Goal: Transaction & Acquisition: Purchase product/service

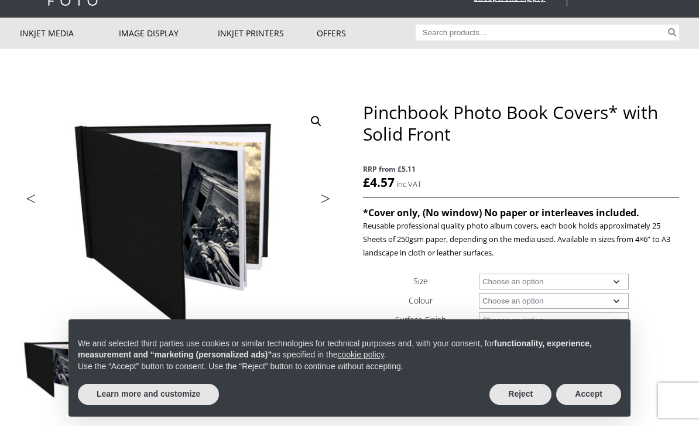
scroll to position [60, 0]
click at [606, 405] on button "Accept" at bounding box center [588, 393] width 65 height 21
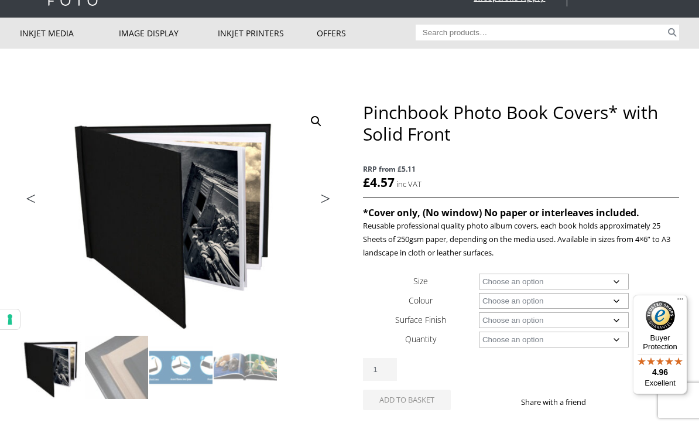
click at [597, 278] on select "Choose an option A4 Landscape 4" x 6" 5" x 7"" at bounding box center [554, 281] width 150 height 16
select select "5-x-7"
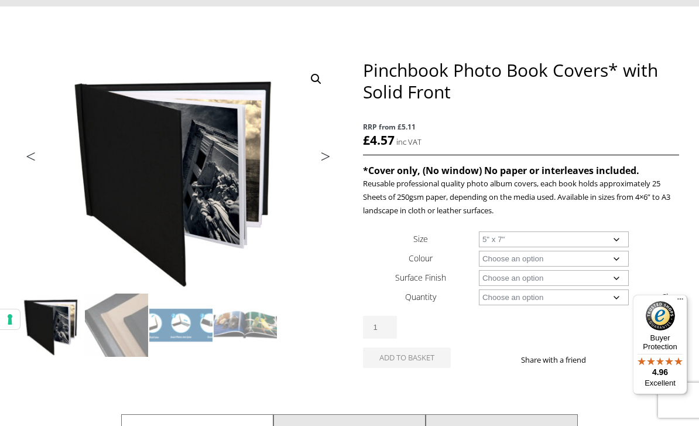
scroll to position [104, 0]
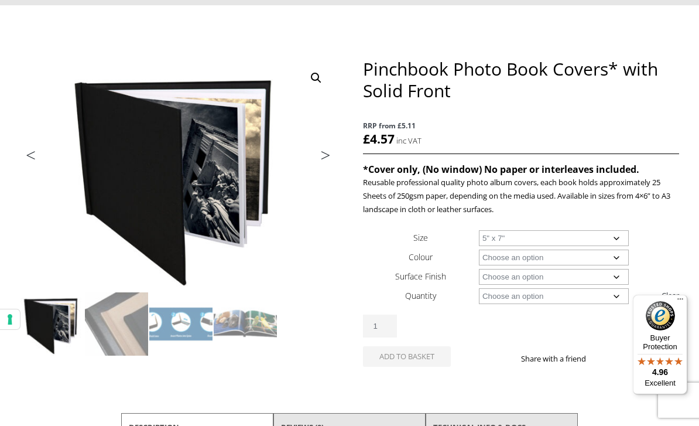
click at [579, 255] on select "Choose an option Black Taupe" at bounding box center [554, 257] width 150 height 16
select select "black"
click at [569, 282] on select "Choose an option Cloth" at bounding box center [554, 277] width 150 height 16
select select "cloth"
select select "black"
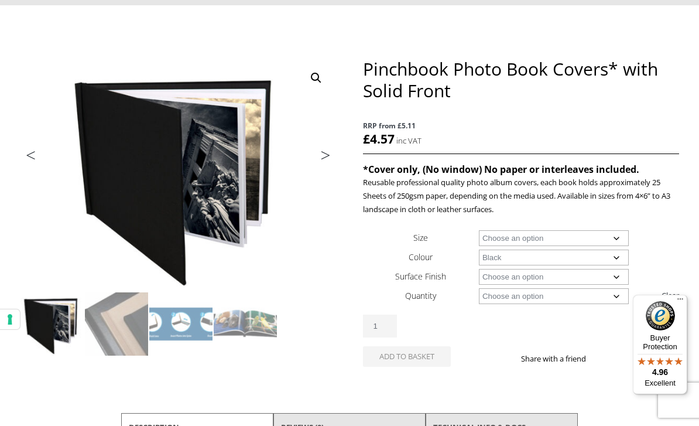
click at [580, 304] on select "Choose an option 1 Book 10 Books" at bounding box center [554, 296] width 150 height 16
select select "10-books"
select select "black"
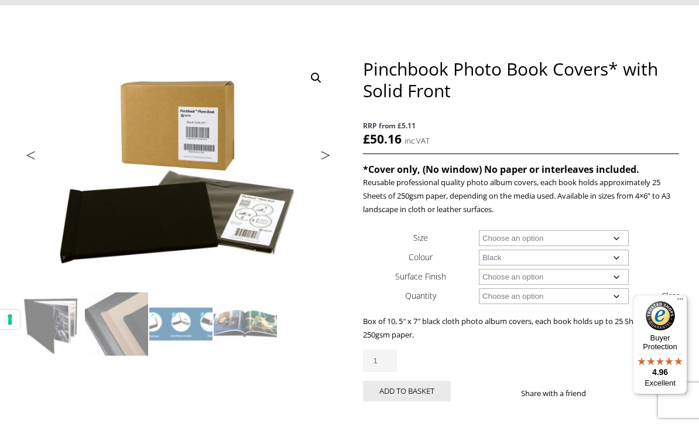
click at [311, 160] on li "Next" at bounding box center [320, 156] width 33 height 17
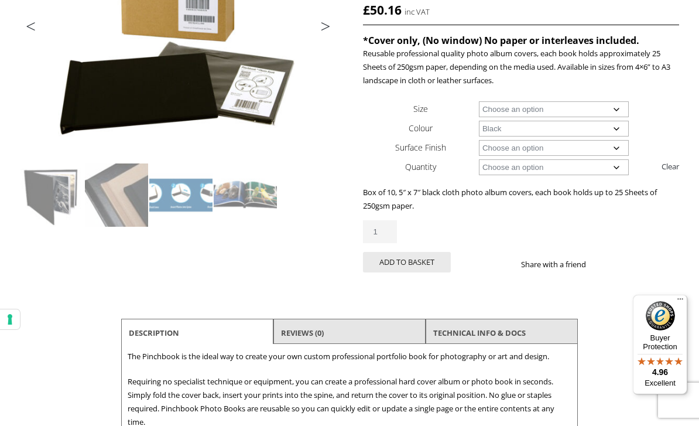
scroll to position [211, 0]
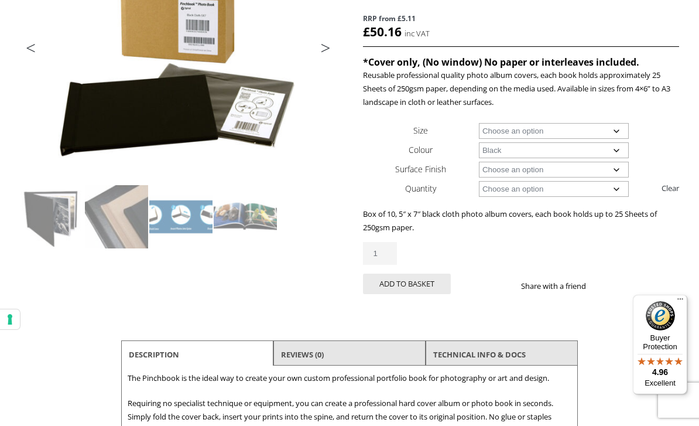
click at [605, 125] on select "Choose an option 4" x 6" 5" x 7"" at bounding box center [554, 131] width 150 height 16
click at [617, 148] on select "Choose an option Black Taupe" at bounding box center [554, 150] width 150 height 16
click at [407, 284] on button "Add to basket" at bounding box center [407, 283] width 88 height 20
click at [413, 273] on button "Add to basket" at bounding box center [407, 283] width 88 height 20
click at [406, 294] on button "Add to basket" at bounding box center [407, 283] width 88 height 20
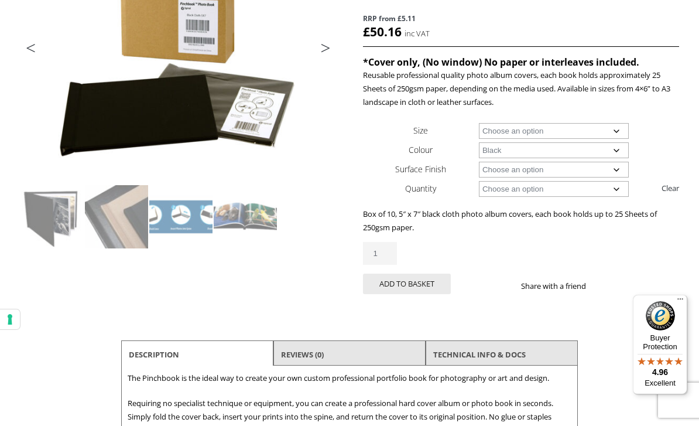
scroll to position [107, 0]
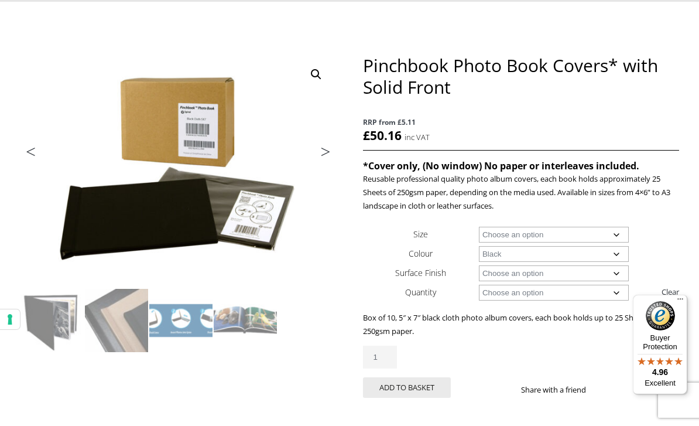
click at [406, 377] on button "Add to basket" at bounding box center [407, 387] width 88 height 20
click at [412, 377] on button "Add to basket" at bounding box center [407, 387] width 88 height 20
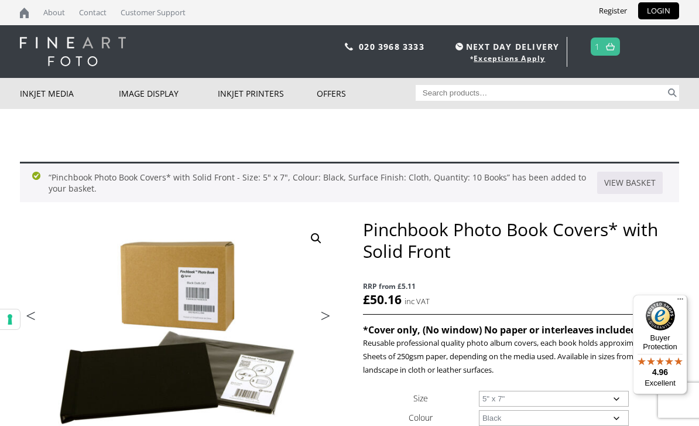
click at [599, 53] on link "1" at bounding box center [597, 46] width 5 height 17
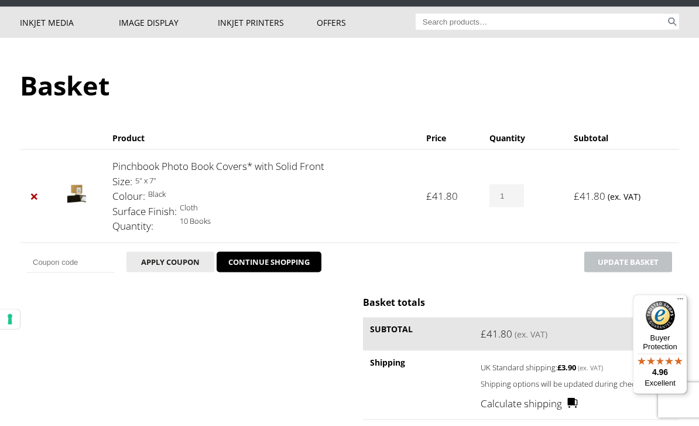
scroll to position [68, 0]
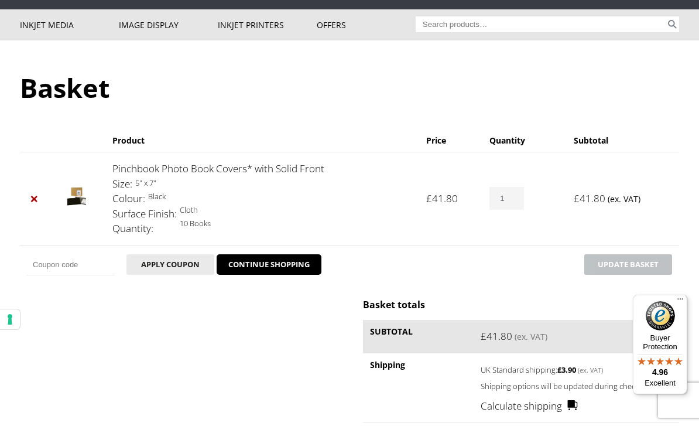
click at [513, 199] on input "1" at bounding box center [506, 198] width 34 height 23
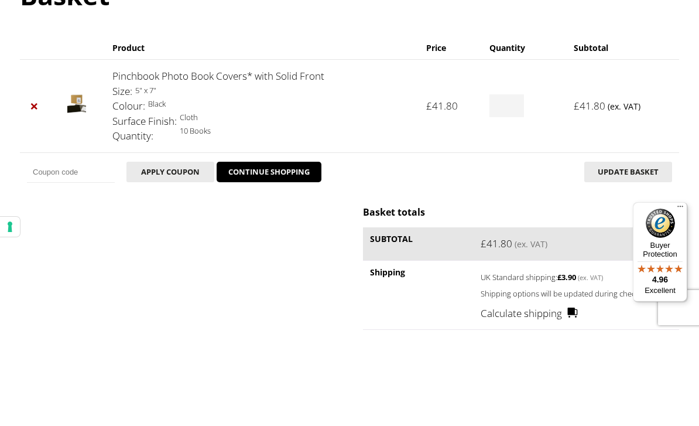
type input "3"
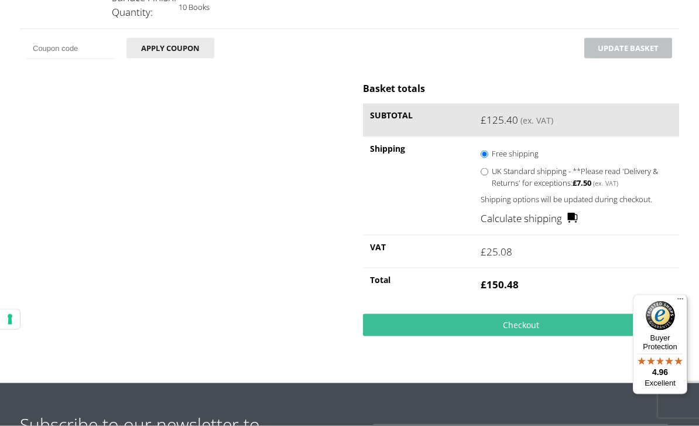
scroll to position [337, 0]
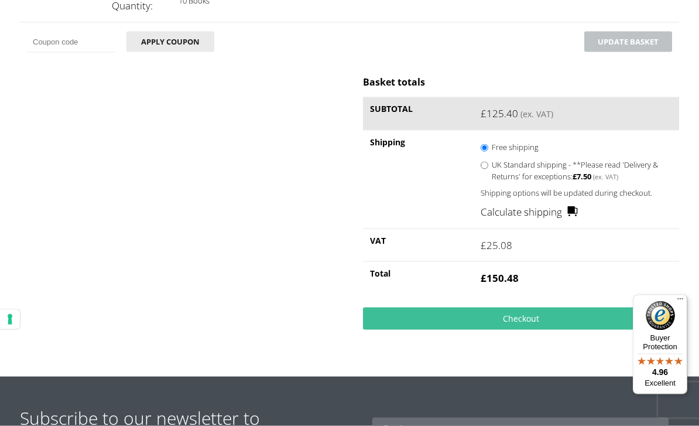
click at [563, 330] on link "Checkout" at bounding box center [521, 318] width 316 height 22
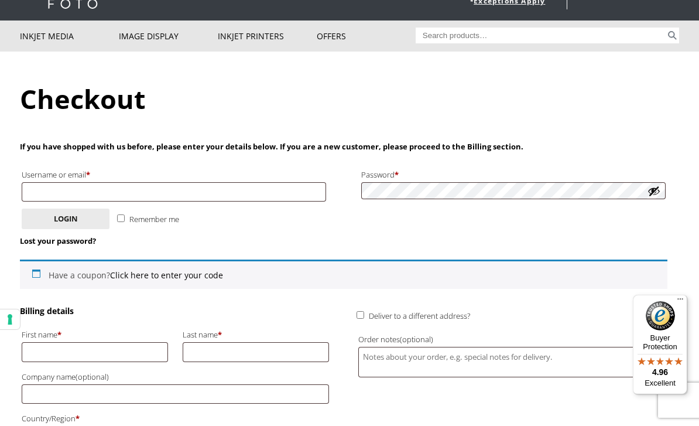
scroll to position [57, 0]
click at [285, 195] on input "Username or email * Required" at bounding box center [174, 191] width 304 height 19
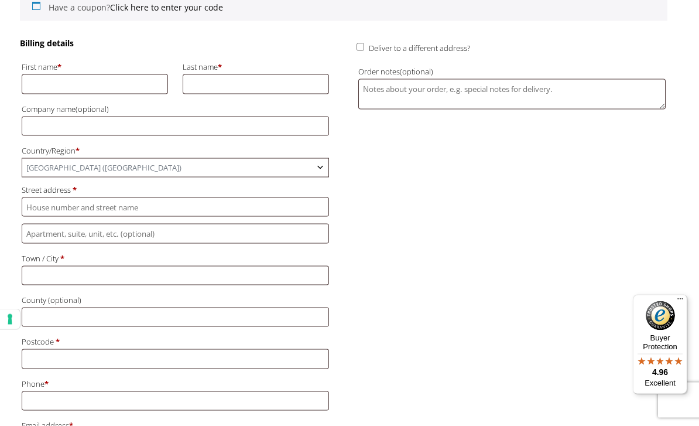
scroll to position [326, 0]
click at [299, 291] on label "County (optional)" at bounding box center [175, 298] width 307 height 15
click at [299, 306] on input "County (optional)" at bounding box center [175, 315] width 307 height 19
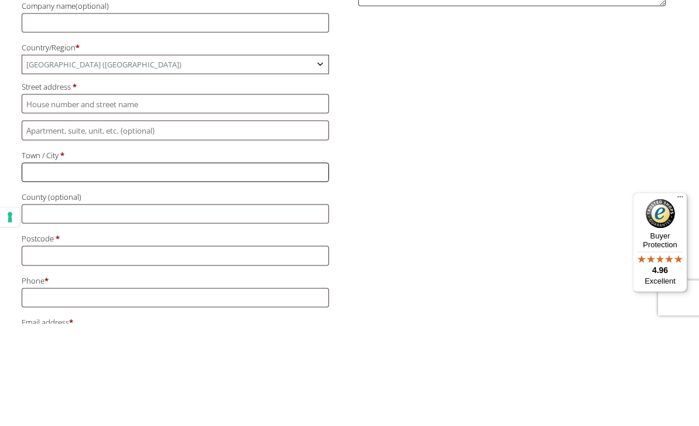
click at [283, 265] on input "Town / City *" at bounding box center [175, 274] width 307 height 19
type input "N"
type input "[PERSON_NAME]"
click at [42, 306] on input "County (optional)" at bounding box center [175, 315] width 307 height 19
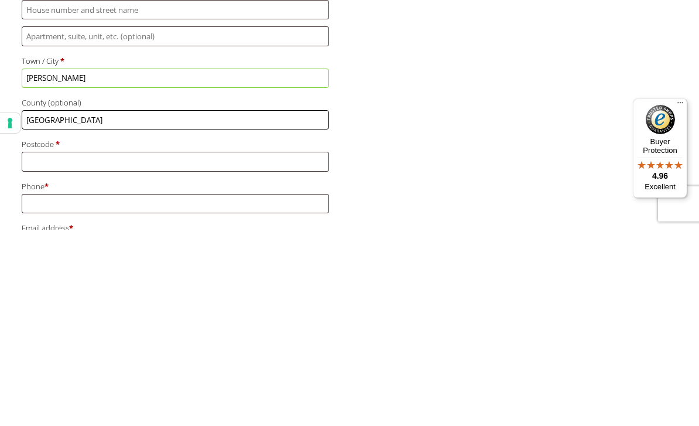
type input "[GEOGRAPHIC_DATA]"
click at [60, 348] on input "Postcode *" at bounding box center [175, 357] width 307 height 19
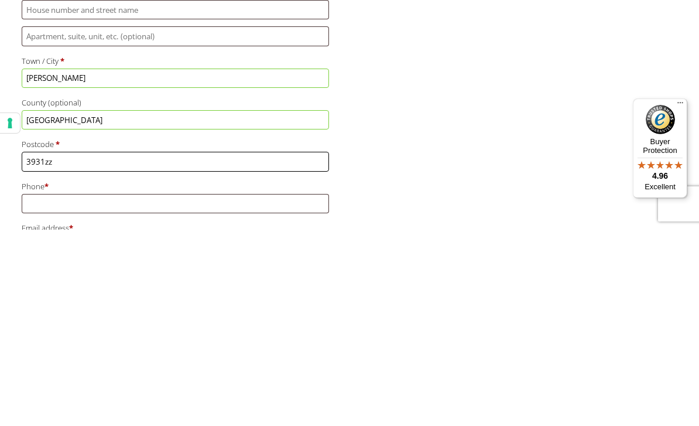
type input "3931zz"
click at [48, 390] on input "Phone *" at bounding box center [175, 399] width 307 height 19
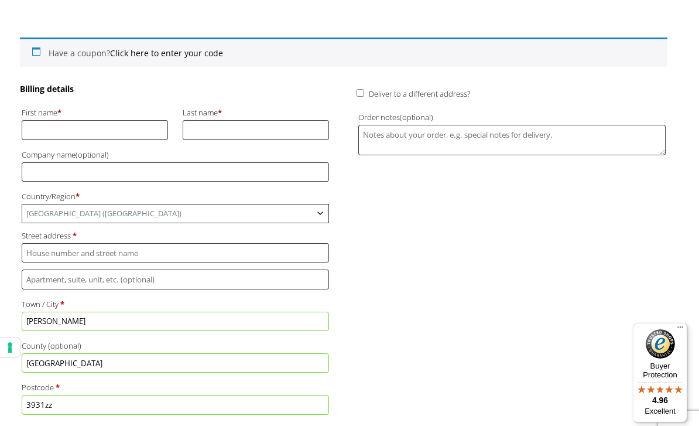
scroll to position [279, 0]
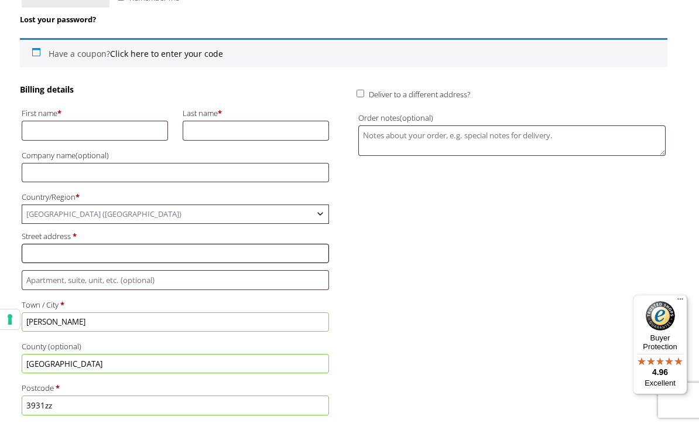
click at [39, 245] on input "Street address *" at bounding box center [175, 253] width 307 height 19
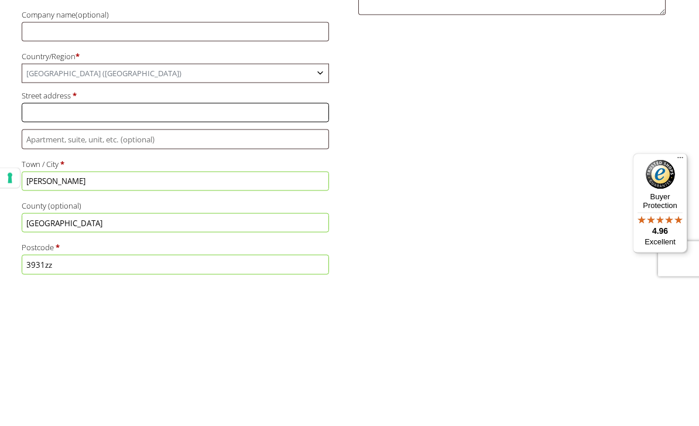
scroll to position [255, 0]
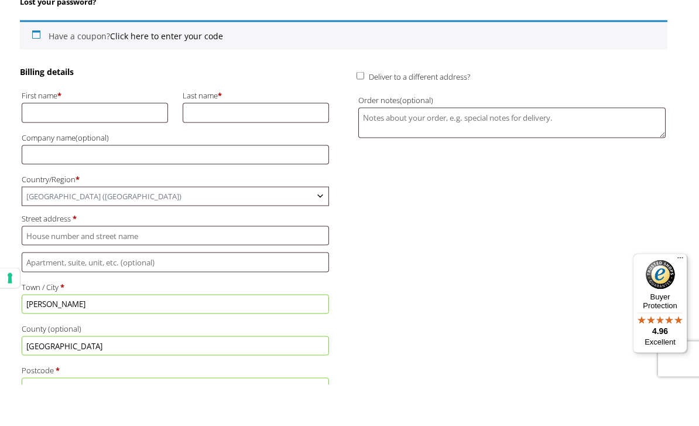
click at [314, 228] on span "[GEOGRAPHIC_DATA] ([GEOGRAPHIC_DATA])" at bounding box center [175, 237] width 306 height 18
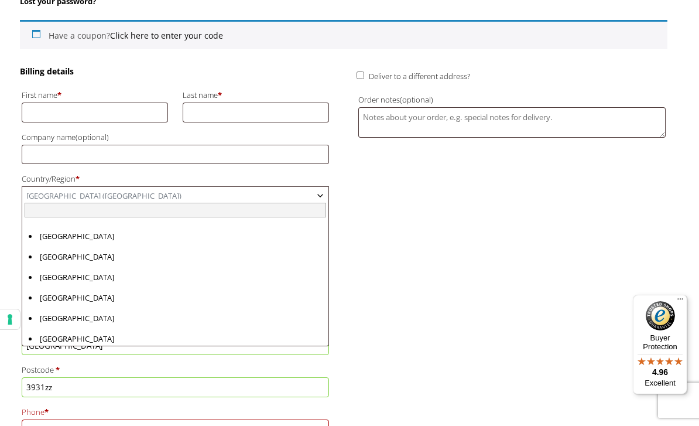
scroll to position [3094, 0]
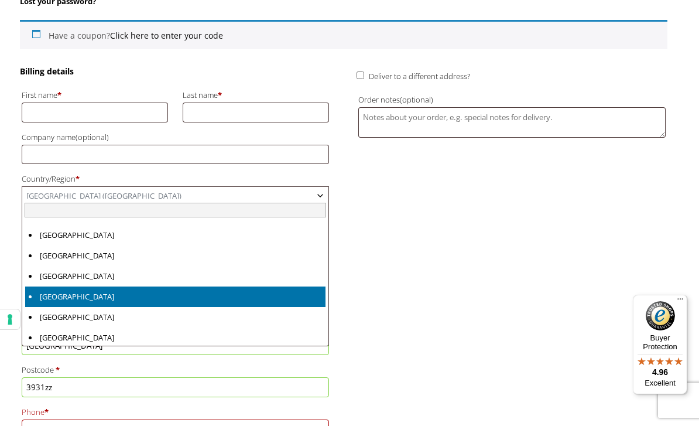
select select "NL"
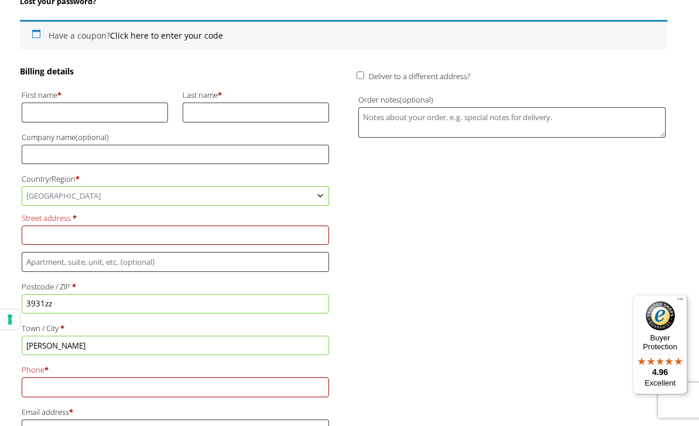
click at [183, 229] on input "Street address *" at bounding box center [175, 234] width 307 height 19
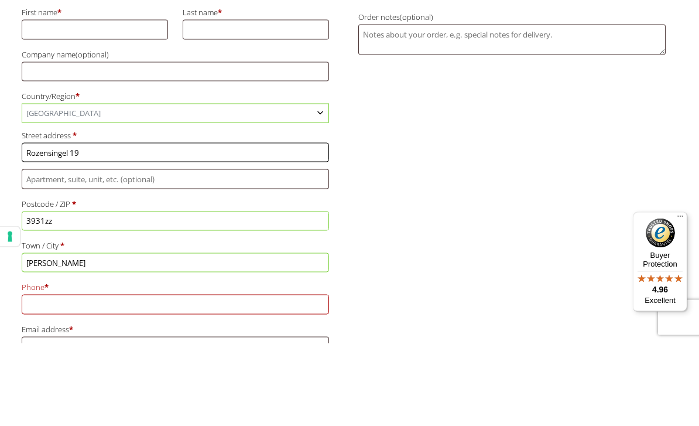
type input "Rozensingel 19"
click at [538, 189] on div "Billing details First name * Last name * Company name (optional) Country/Region…" at bounding box center [343, 277] width 647 height 423
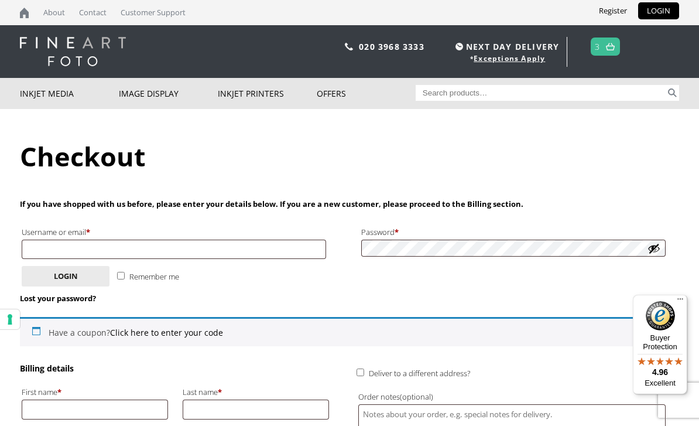
scroll to position [63, 0]
